Goal: Check status: Check status

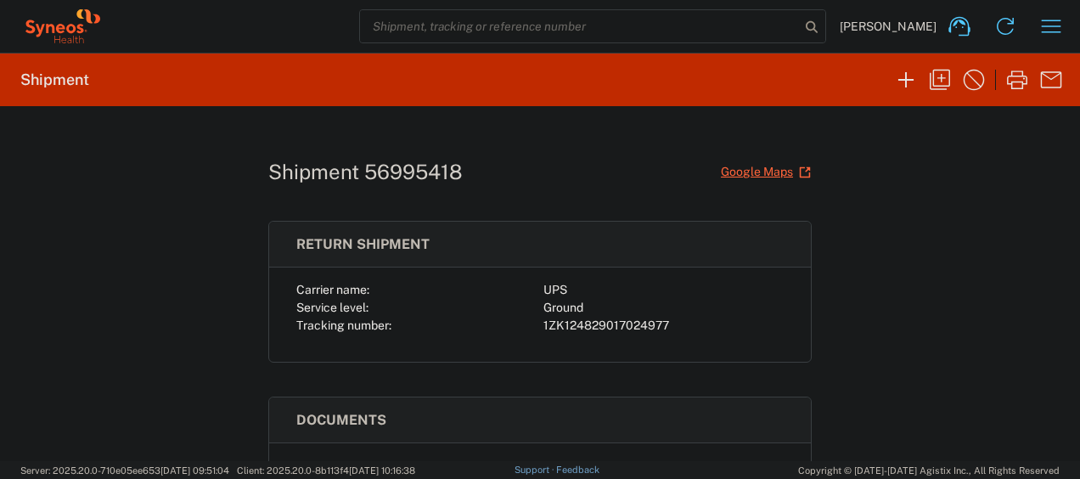
scroll to position [239, 0]
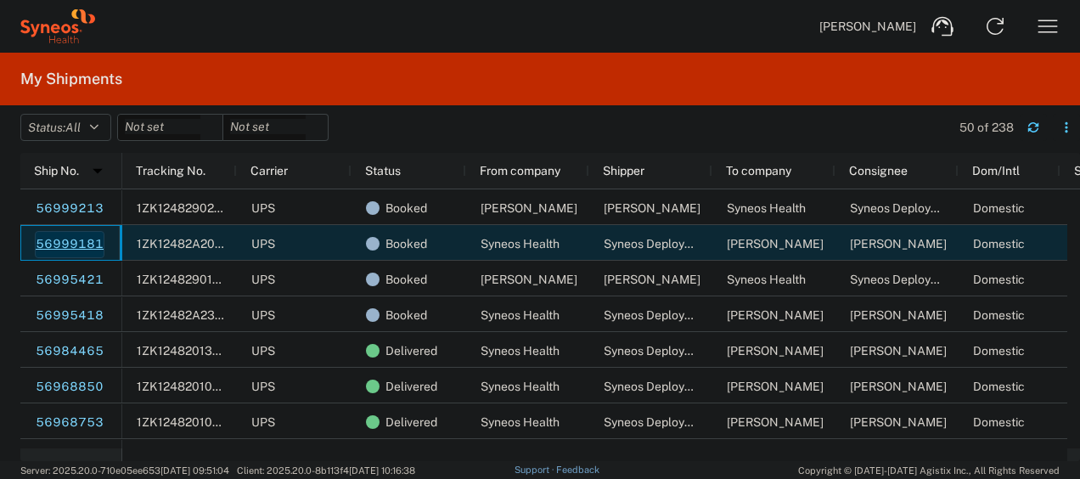
click at [70, 239] on link "56999181" at bounding box center [70, 244] width 70 height 27
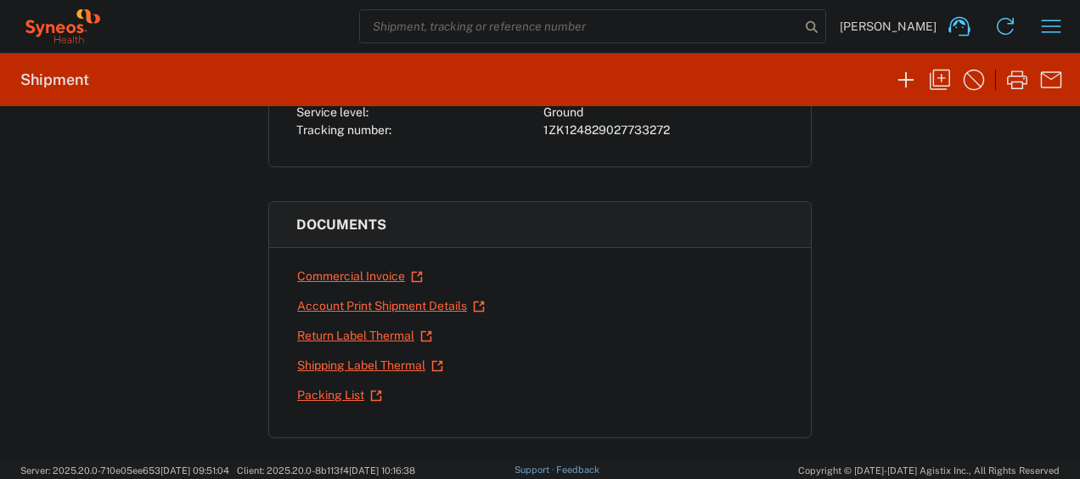
scroll to position [196, 0]
click at [336, 334] on link "Return Label Thermal" at bounding box center [364, 335] width 137 height 30
click at [330, 358] on link "Shipping Label Thermal" at bounding box center [370, 365] width 148 height 30
